Goal: Navigation & Orientation: Find specific page/section

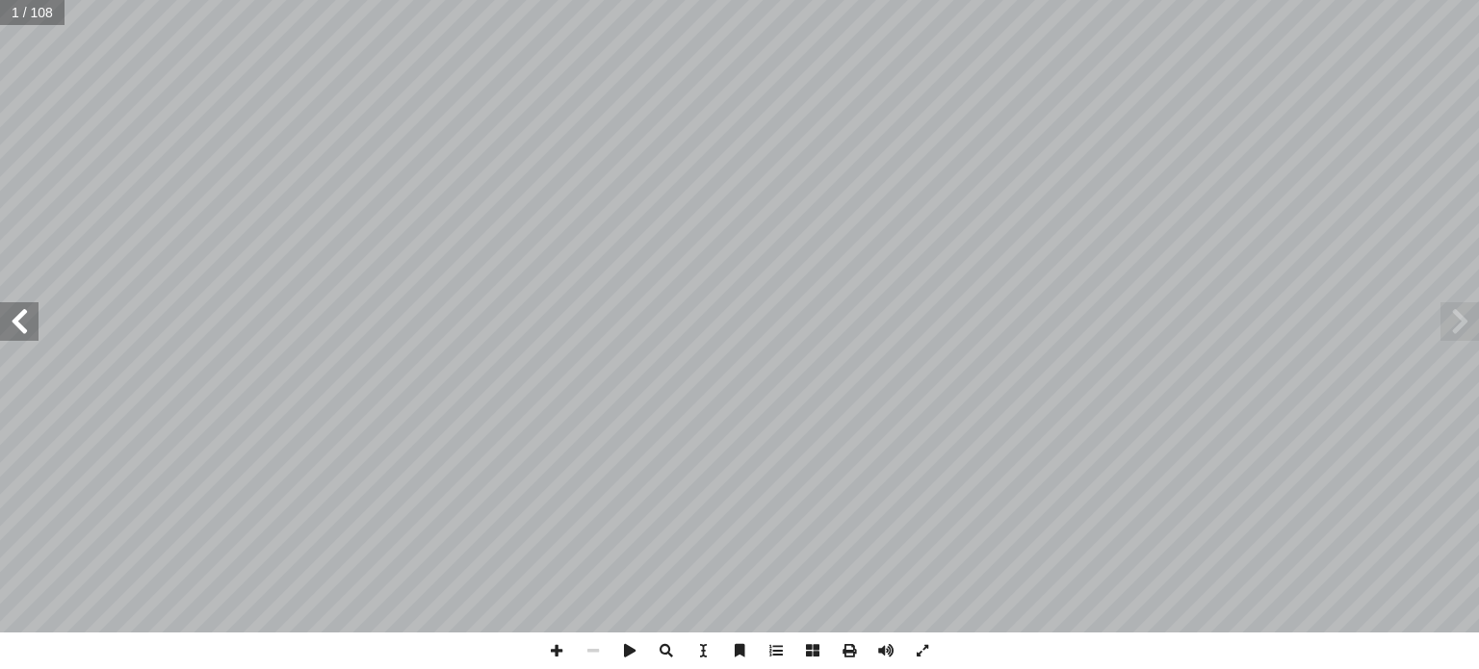
click at [15, 10] on input "text" at bounding box center [32, 12] width 65 height 25
type input "**"
click at [26, 326] on span at bounding box center [19, 321] width 39 height 39
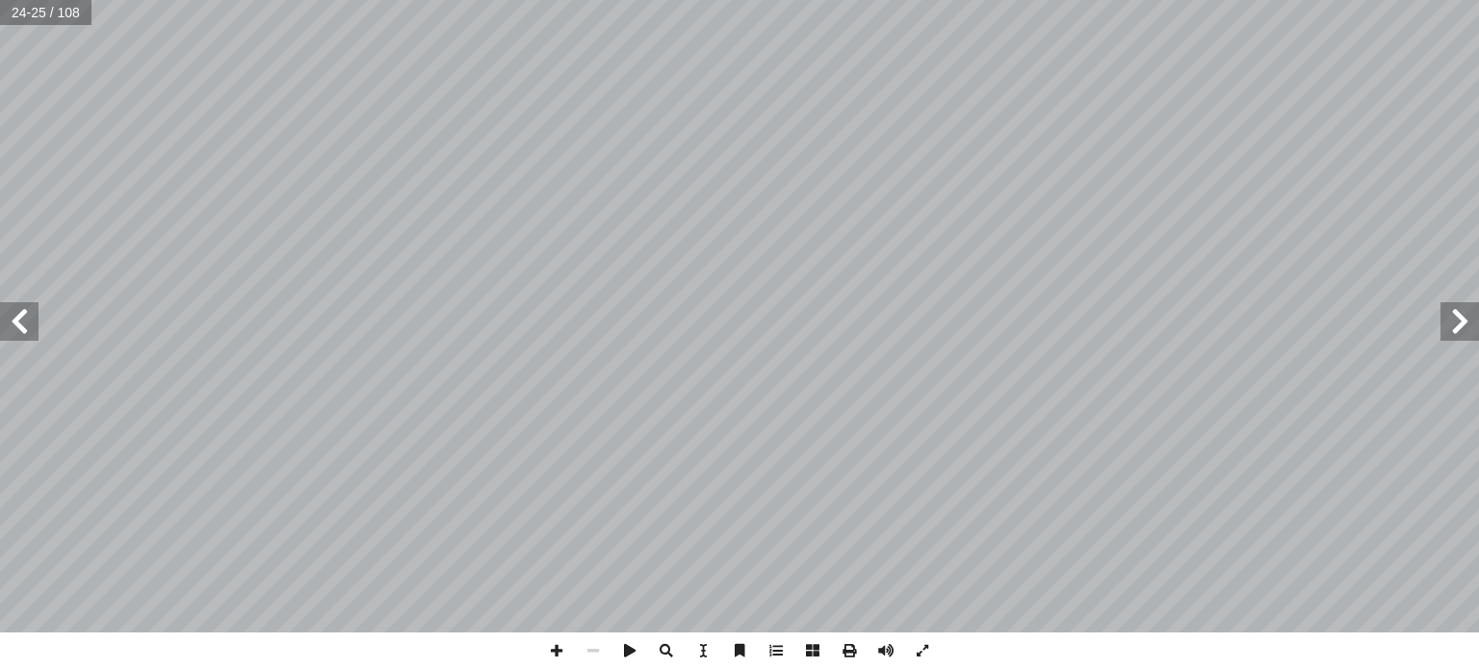
click at [26, 326] on span at bounding box center [19, 321] width 39 height 39
